Goal: Check status: Check status

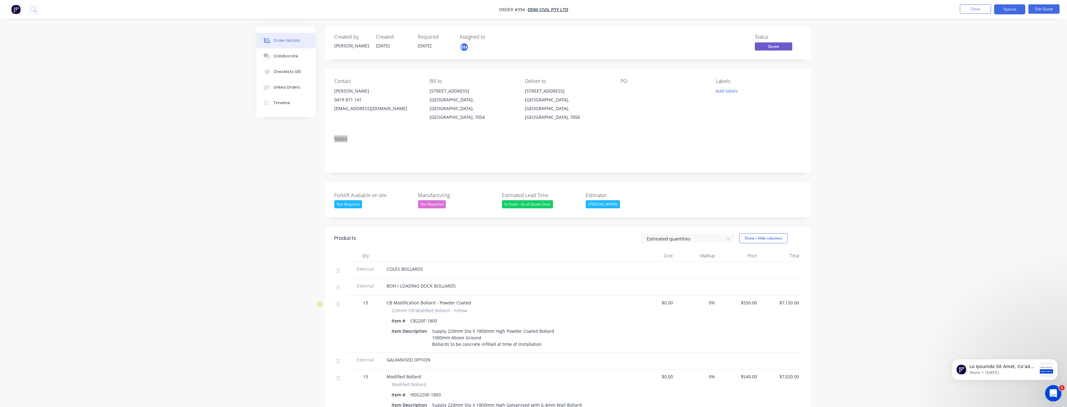
click at [1053, 389] on icon "Open Intercom Messenger" at bounding box center [1052, 392] width 10 height 10
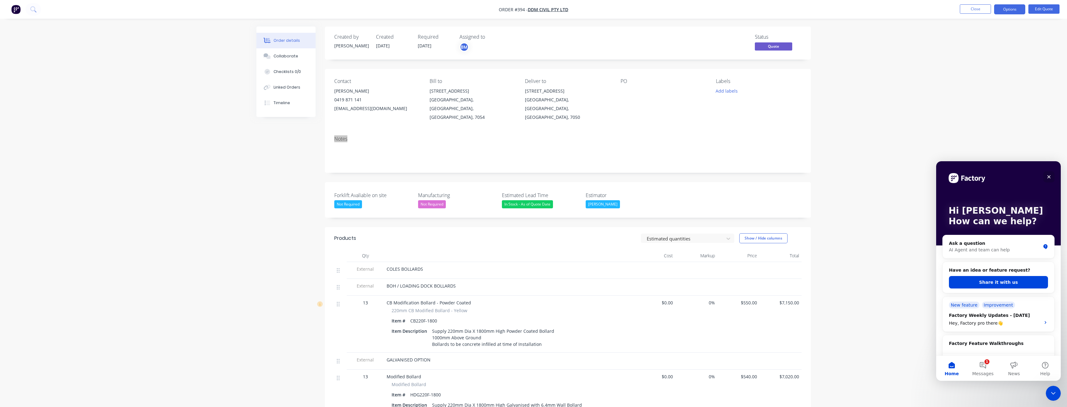
click at [1049, 175] on icon "Close" at bounding box center [1048, 176] width 5 height 5
